Goal: Find specific page/section: Find specific page/section

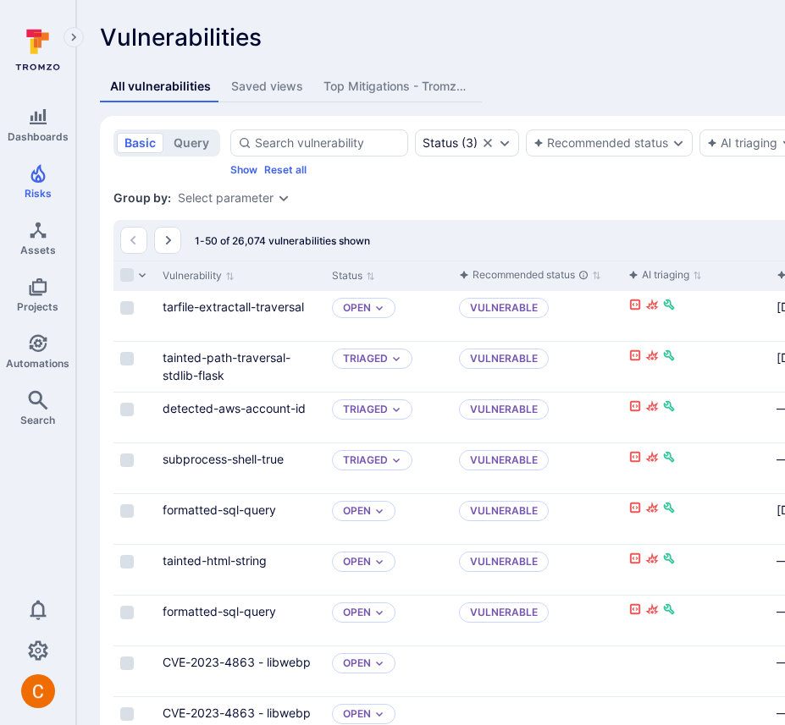
click at [269, 85] on div "Saved views" at bounding box center [267, 86] width 72 height 17
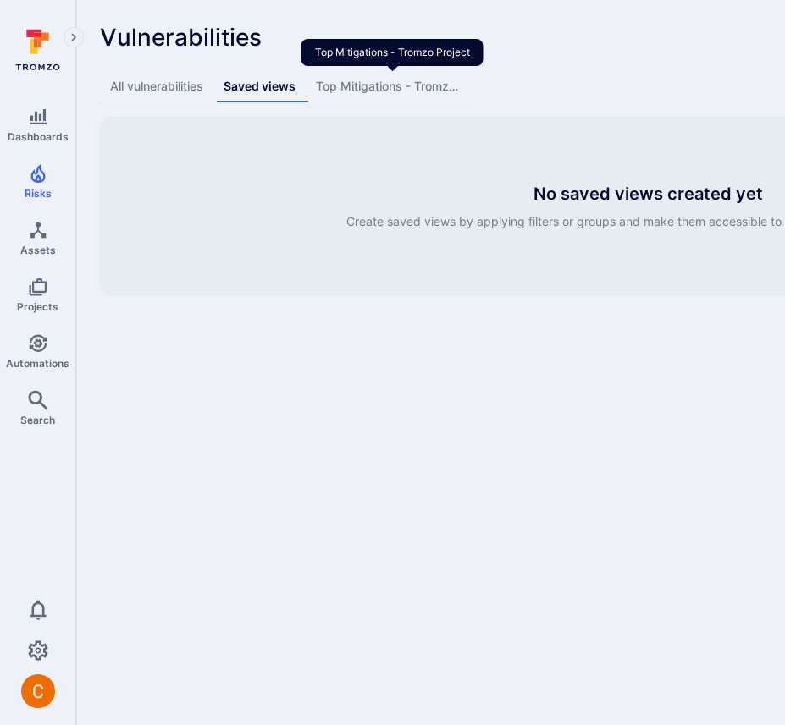
click at [353, 85] on div "Top Mitigations - Tromzo Project" at bounding box center [390, 86] width 148 height 17
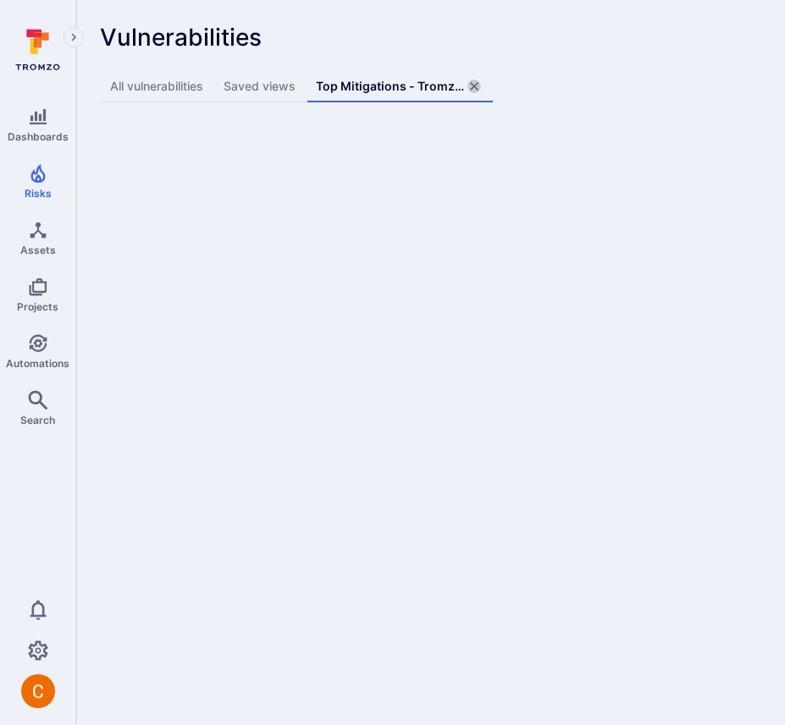
click at [479, 85] on icon "assets tabs" at bounding box center [474, 87] width 14 height 14
